Goal: Navigation & Orientation: Understand site structure

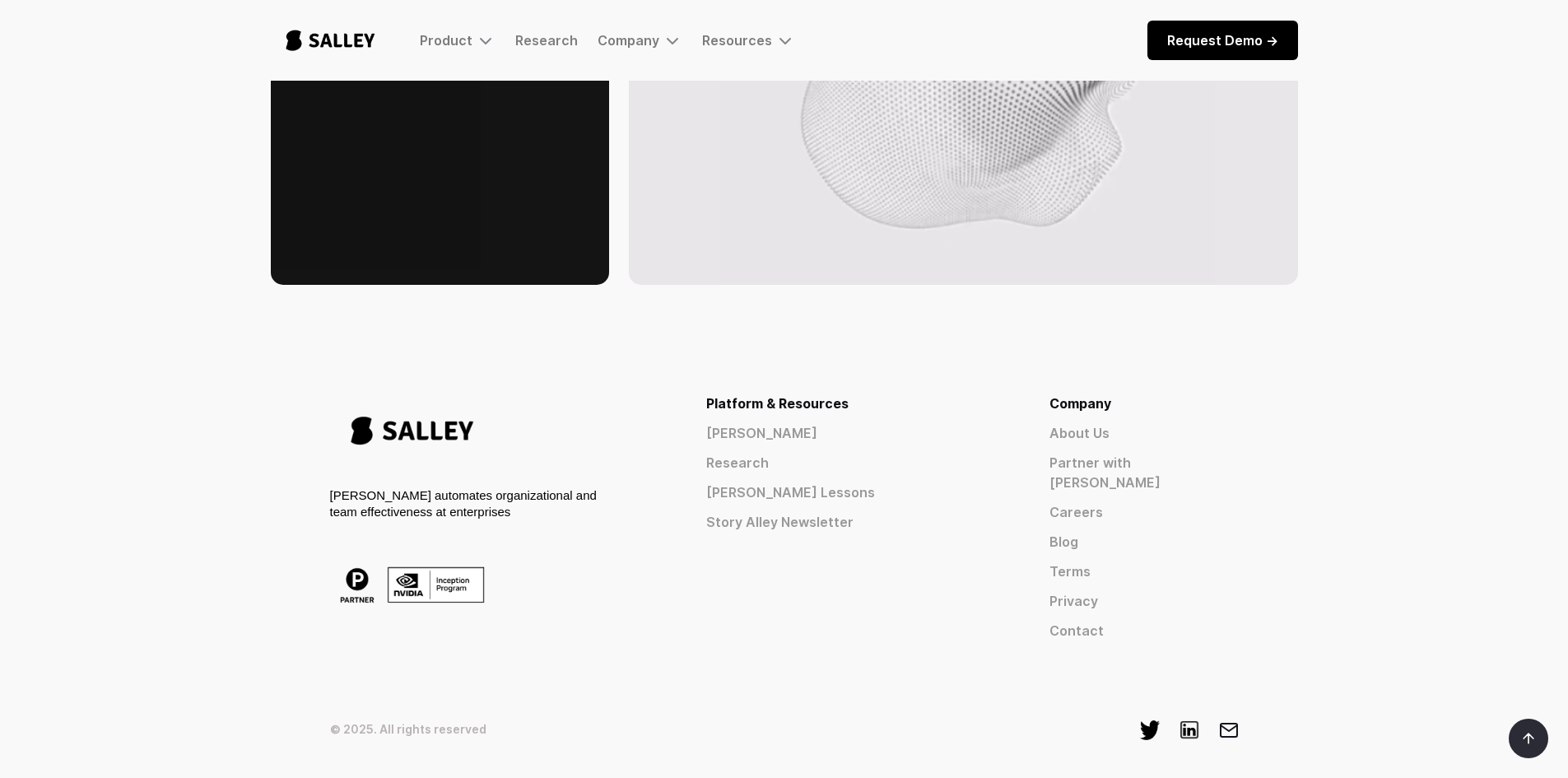
scroll to position [2552, 0]
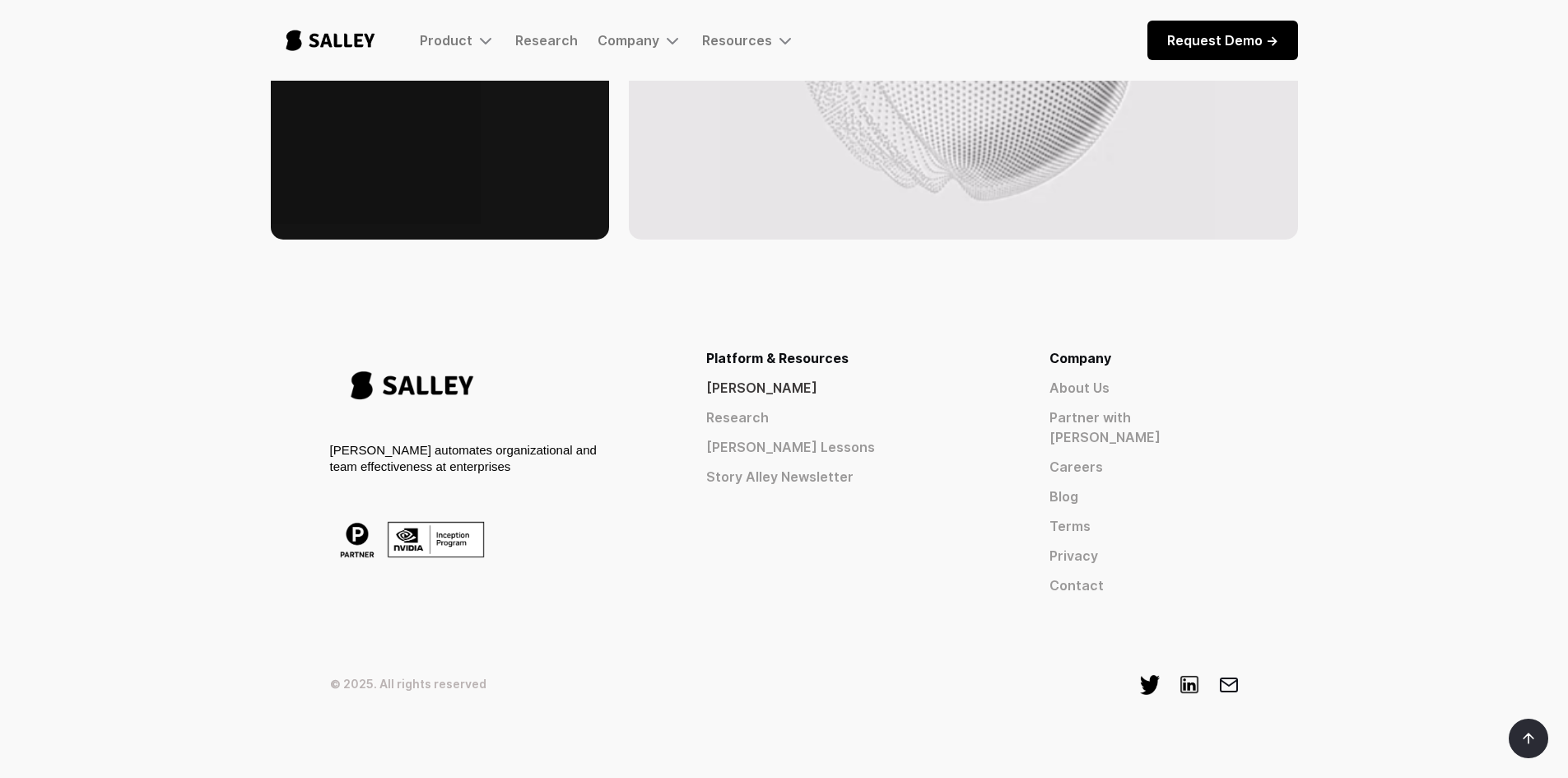
click at [908, 389] on link "[PERSON_NAME]" at bounding box center [848, 387] width 284 height 20
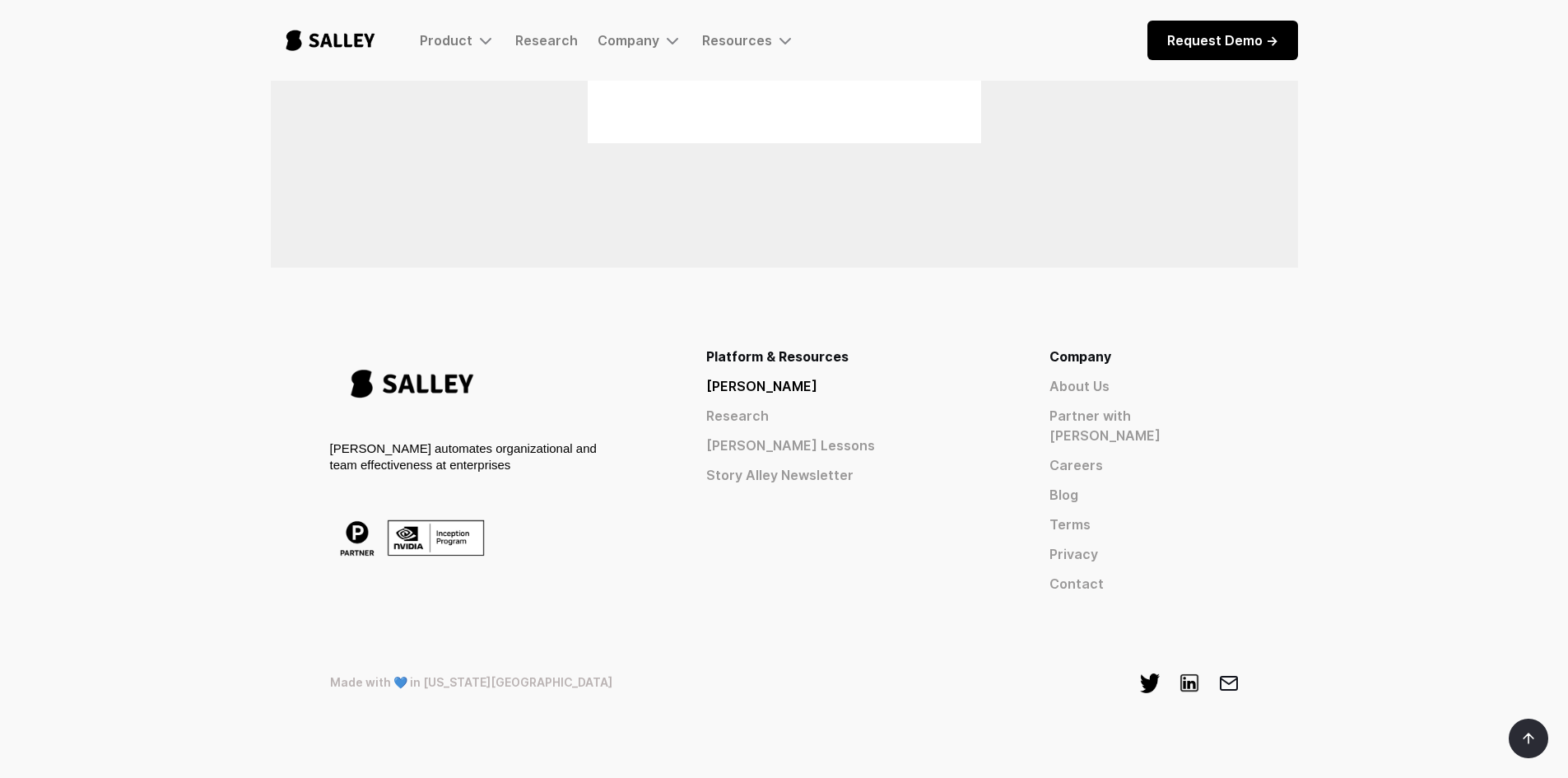
scroll to position [1309, 0]
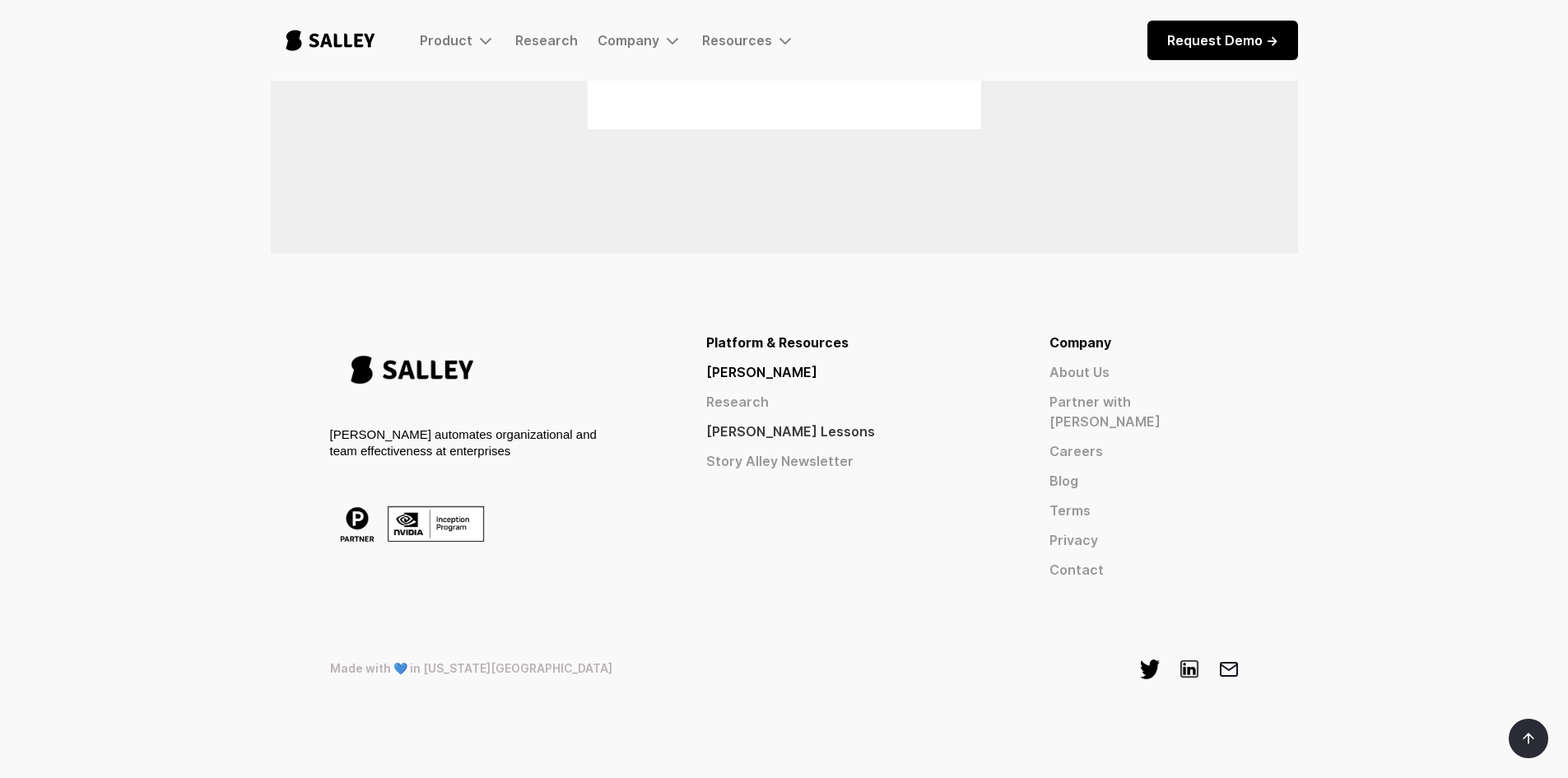
click at [944, 433] on link "[PERSON_NAME] Lessons" at bounding box center [848, 431] width 284 height 20
click at [893, 400] on link "Research" at bounding box center [848, 401] width 284 height 20
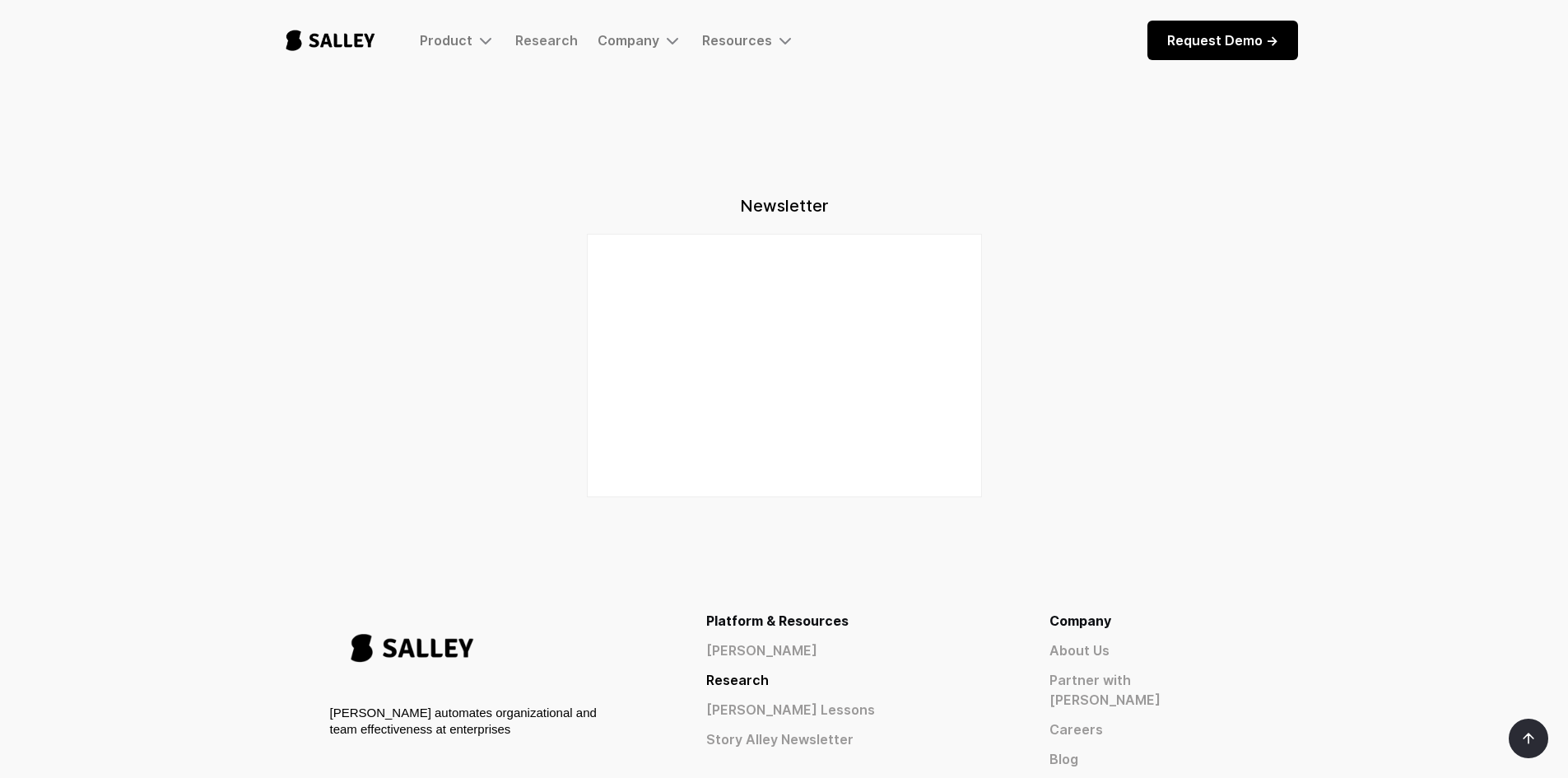
scroll to position [1729, 0]
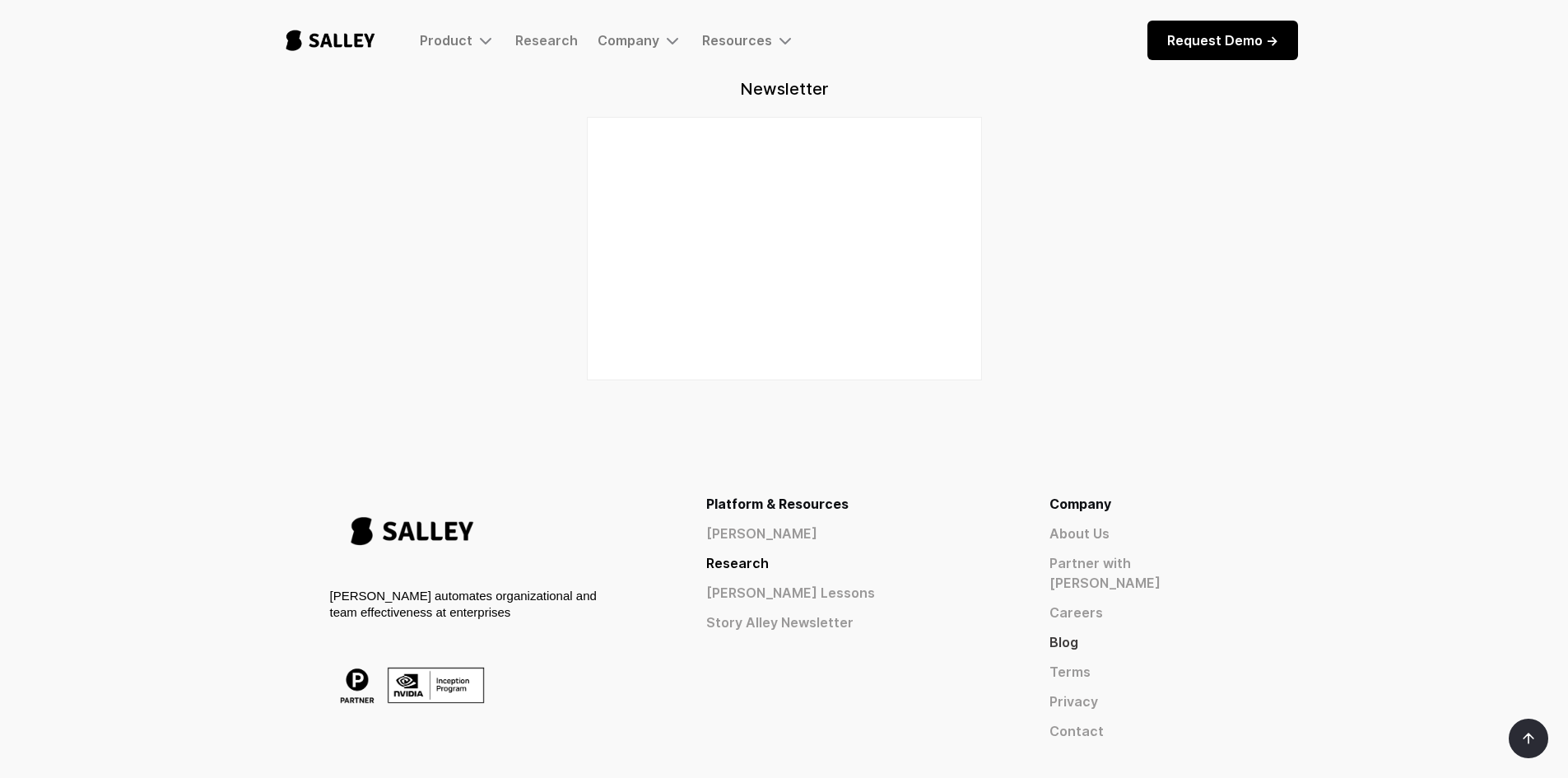
click at [1144, 632] on link "Blog" at bounding box center [1143, 642] width 189 height 20
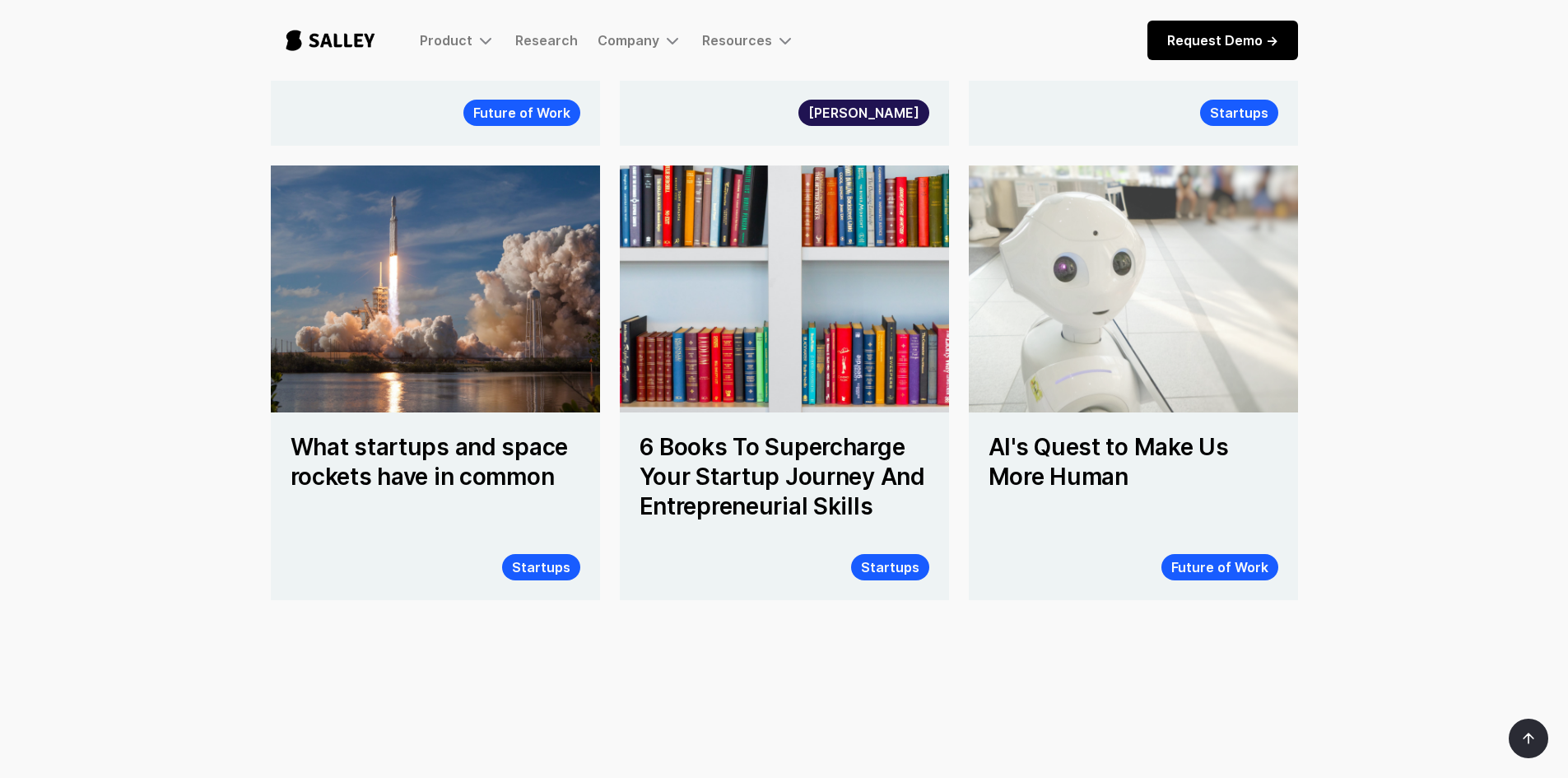
scroll to position [1235, 0]
